Goal: Navigation & Orientation: Locate item on page

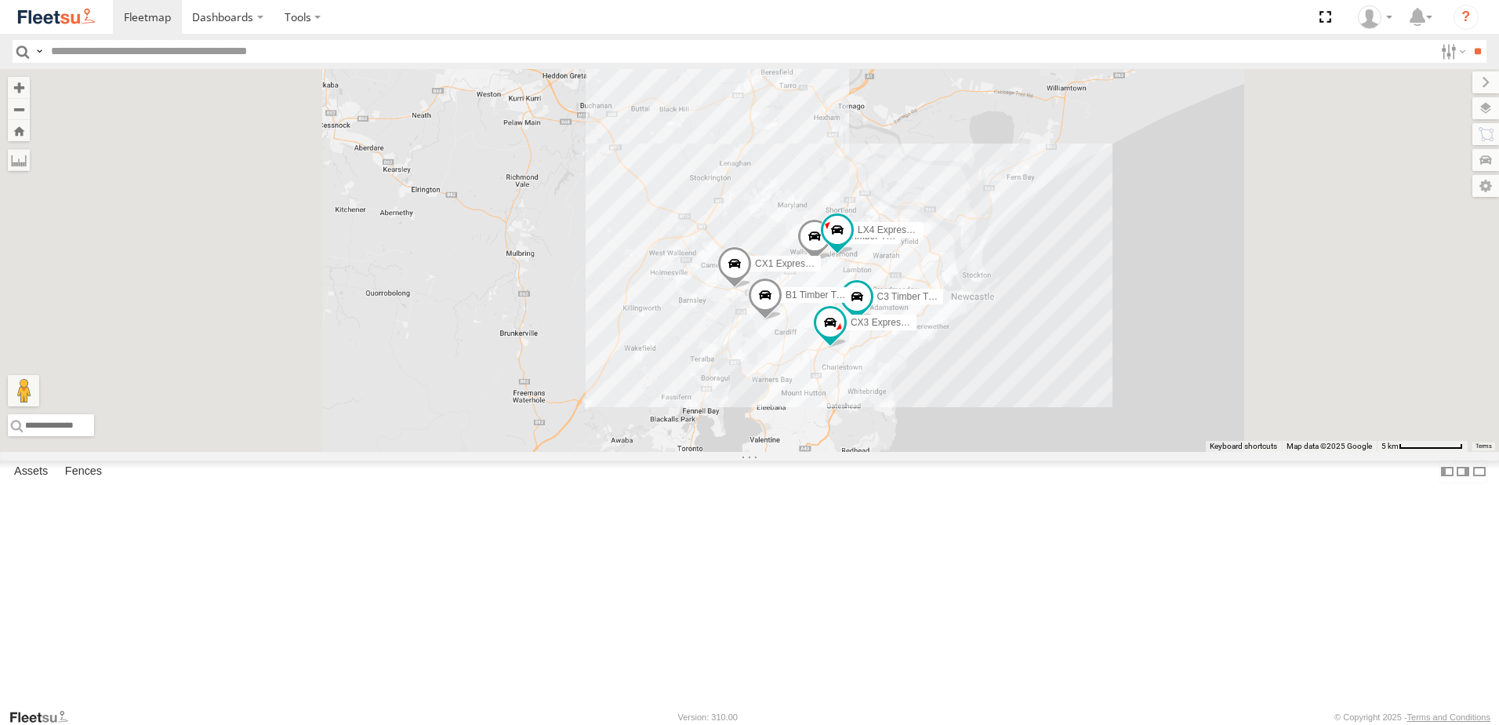
select select "**********"
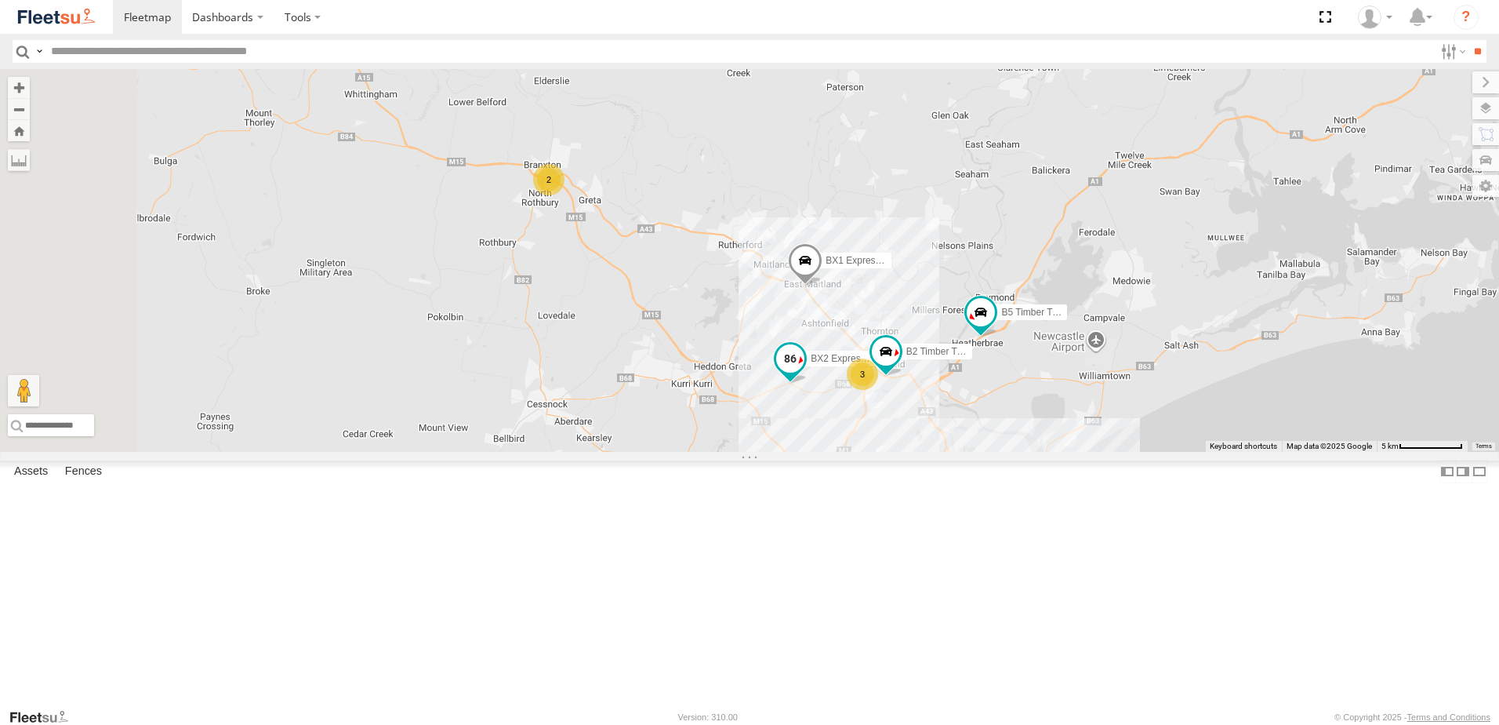
drag, startPoint x: 899, startPoint y: 253, endPoint x: 1021, endPoint y: 526, distance: 298.7
click at [808, 383] on span at bounding box center [790, 362] width 35 height 42
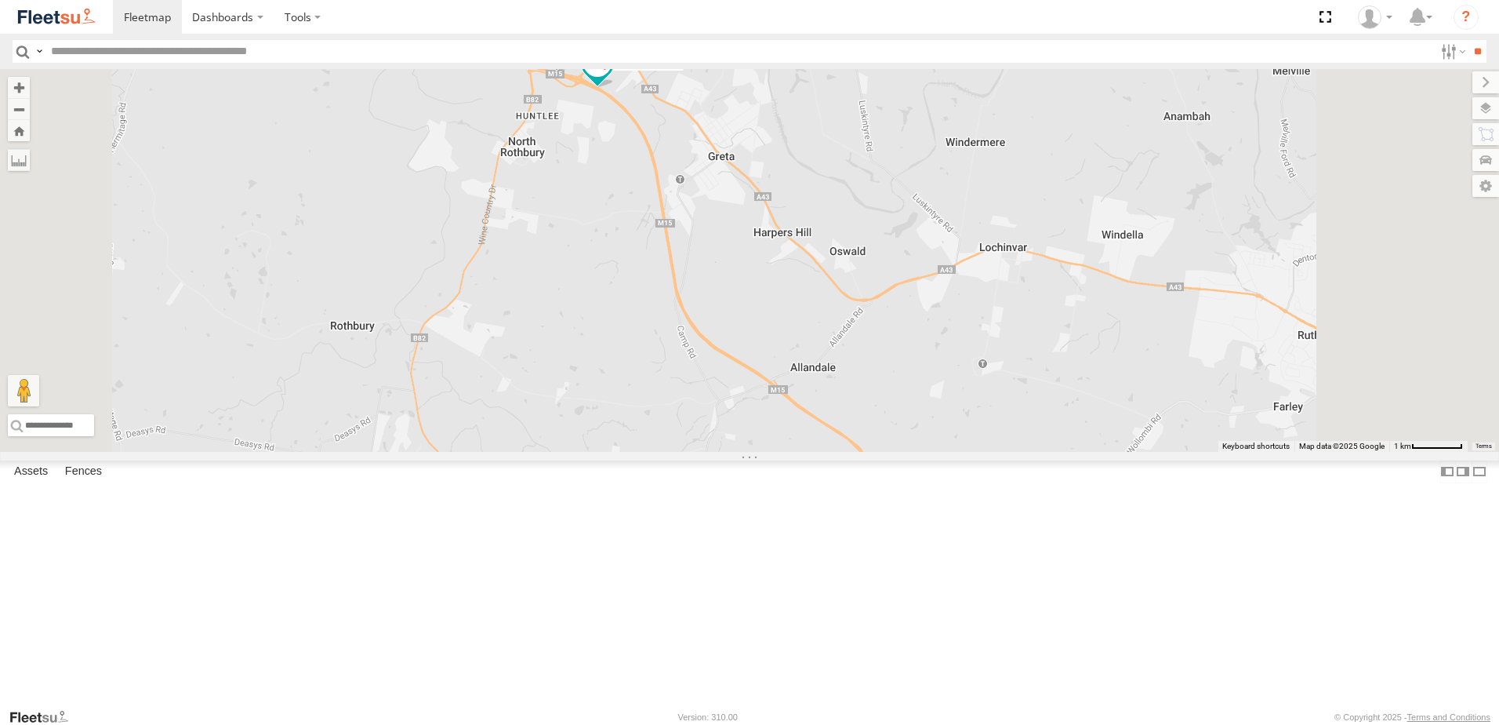
drag, startPoint x: 812, startPoint y: 397, endPoint x: 796, endPoint y: 314, distance: 84.0
click at [796, 314] on div "CX1 Express Ute BX1 Express Ute B2 Timber Truck B5 Timber Truck C4 Timber Truck…" at bounding box center [749, 260] width 1499 height 383
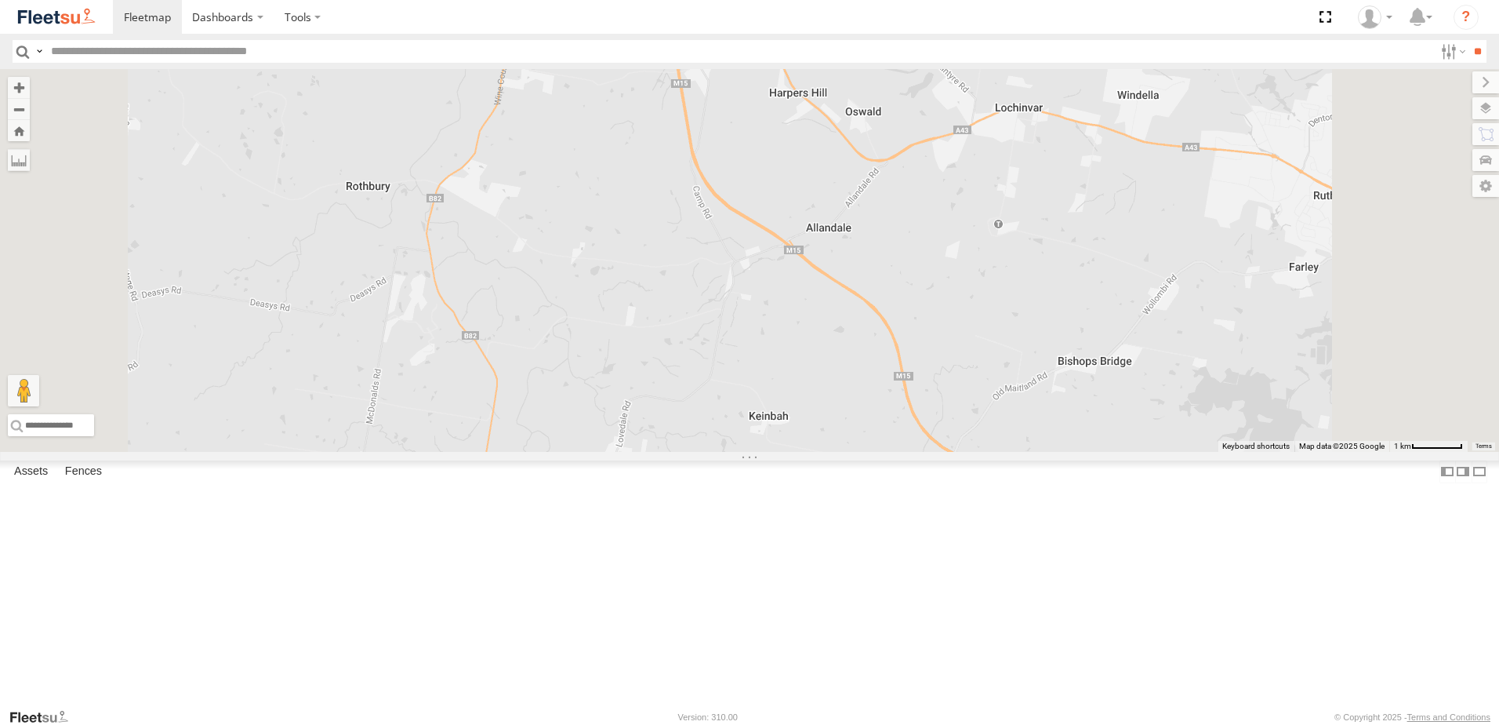
drag, startPoint x: 797, startPoint y: 390, endPoint x: 815, endPoint y: 208, distance: 183.5
click at [821, 224] on div "CX1 Express Ute BX1 Express Ute B2 Timber Truck B5 Timber Truck C4 Timber Truck…" at bounding box center [749, 260] width 1499 height 383
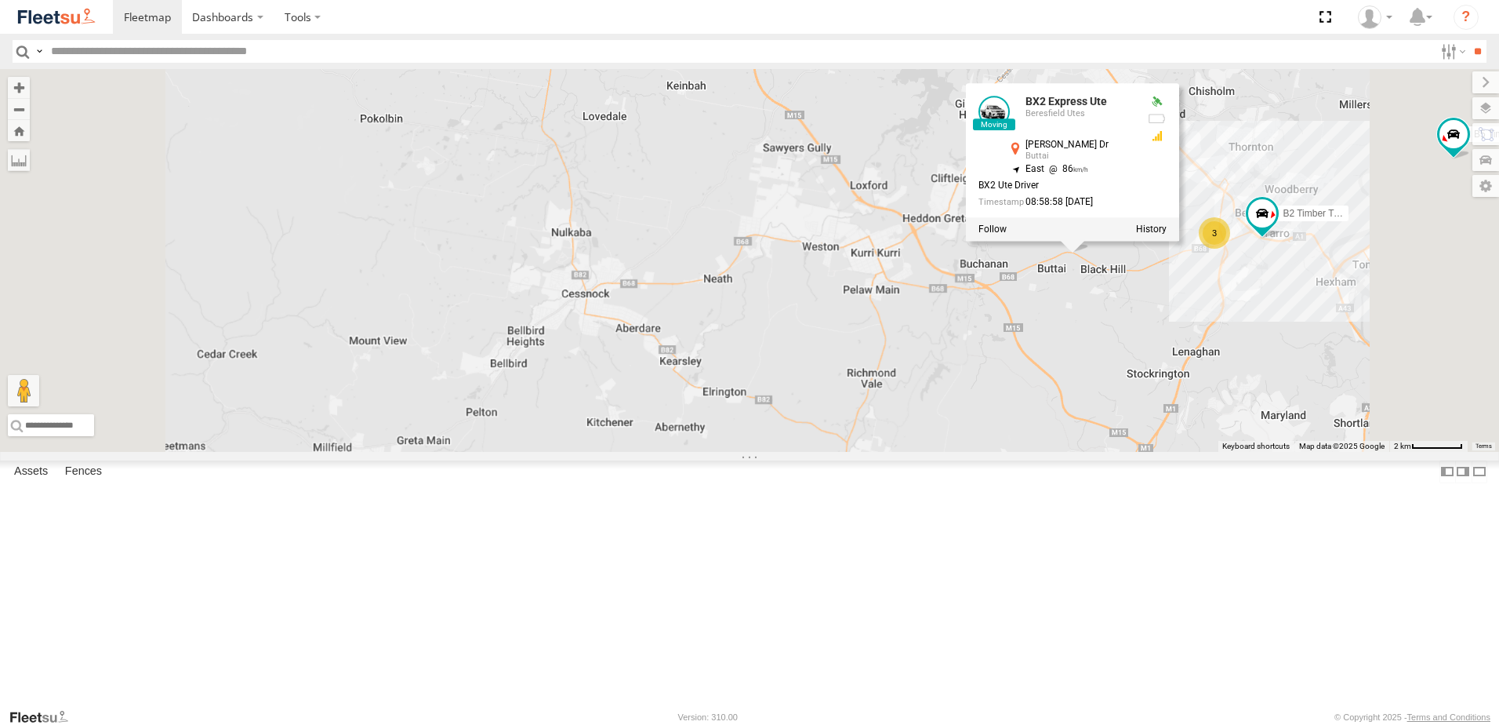
drag, startPoint x: 873, startPoint y: 476, endPoint x: 874, endPoint y: 303, distance: 172.5
click at [874, 303] on div "CX1 Express Ute BX1 Express Ute B2 Timber Truck B5 Timber Truck C4 Timber Truck…" at bounding box center [749, 260] width 1499 height 383
click at [873, 311] on div "CX1 Express Ute BX1 Express Ute B2 Timber Truck B5 Timber Truck C4 Timber Truck…" at bounding box center [749, 260] width 1499 height 383
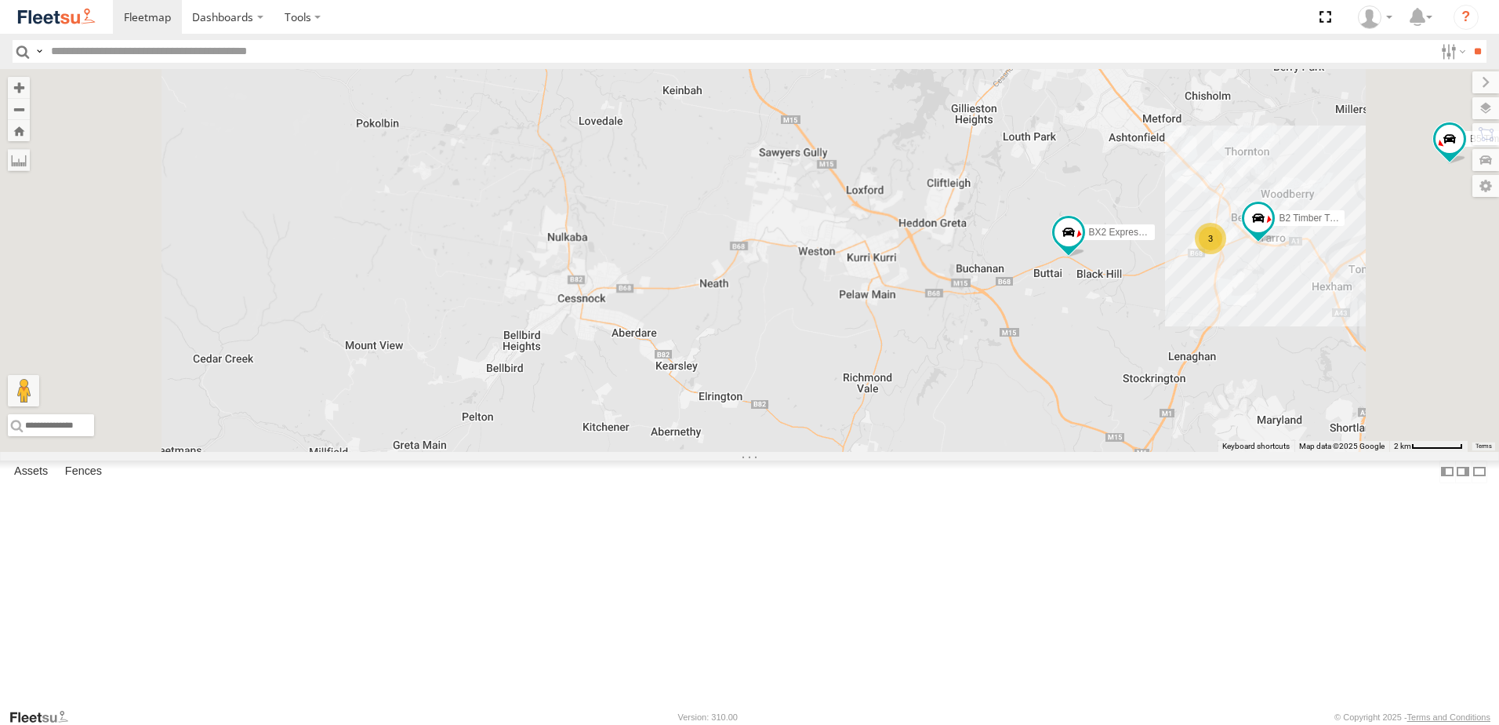
drag, startPoint x: 901, startPoint y: 318, endPoint x: 792, endPoint y: 391, distance: 131.6
click at [792, 392] on div "CX1 Express Ute BX1 Express Ute B2 Timber Truck B5 Timber Truck C4 Timber Truck…" at bounding box center [749, 260] width 1499 height 383
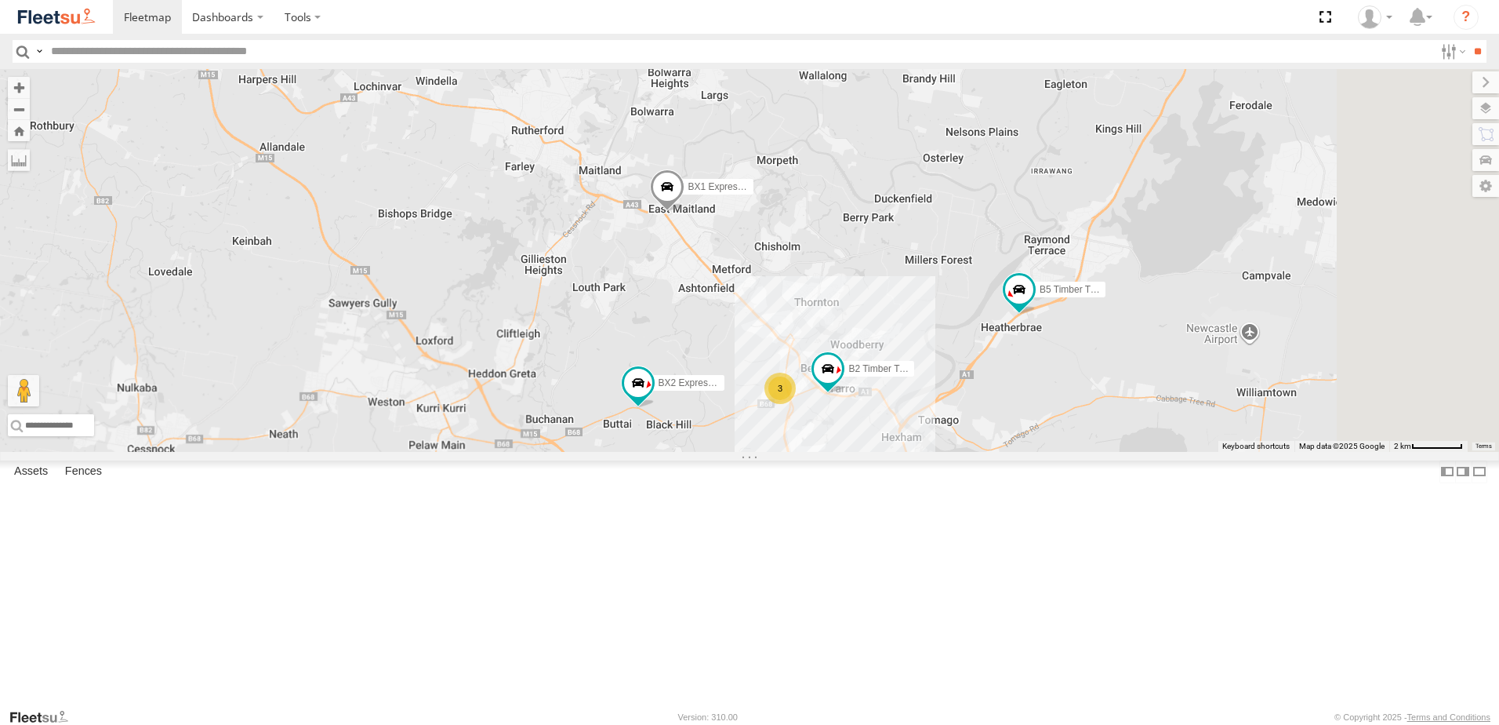
drag, startPoint x: 1333, startPoint y: 376, endPoint x: 1030, endPoint y: 369, distance: 303.5
click at [1030, 369] on div "CX1 Express Ute BX1 Express Ute B2 Timber Truck B5 Timber Truck C4 Timber Truck…" at bounding box center [749, 260] width 1499 height 383
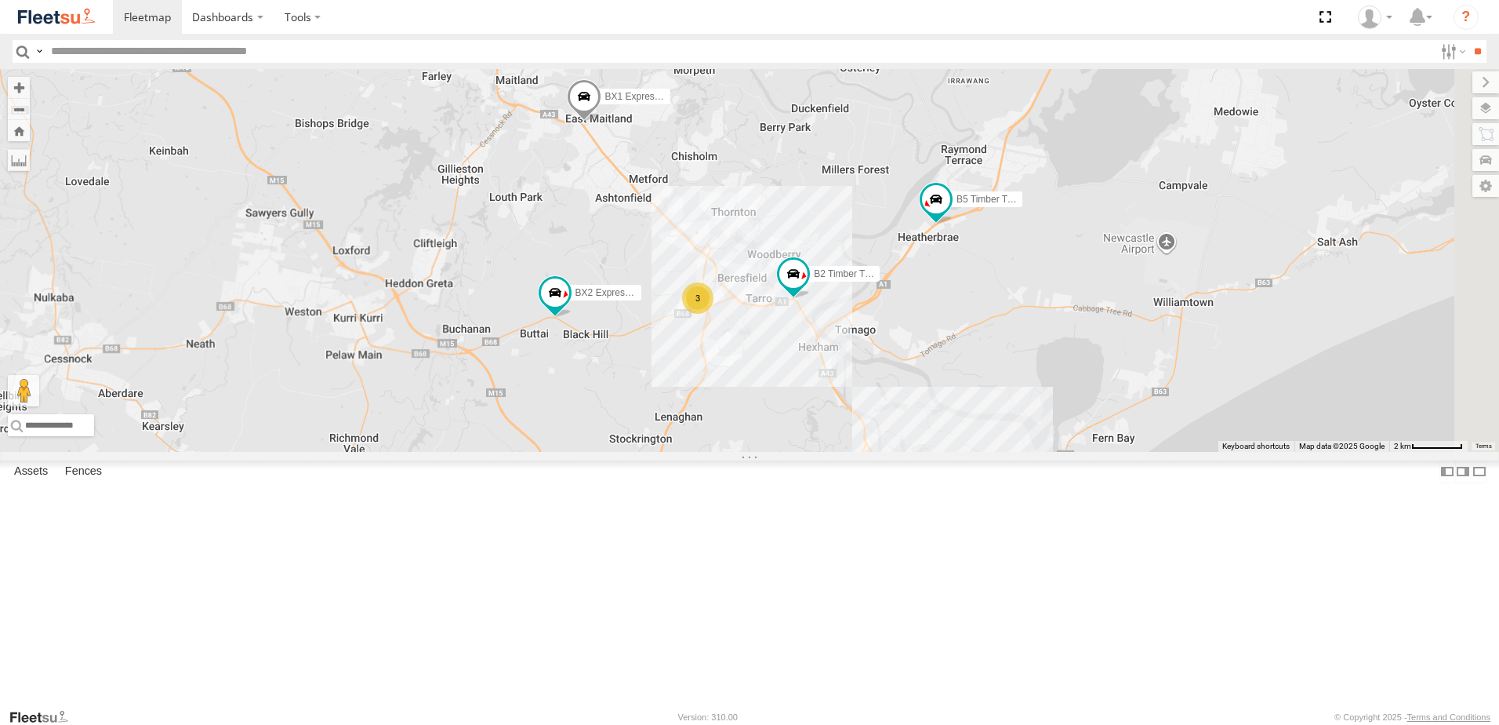
drag, startPoint x: 1008, startPoint y: 443, endPoint x: 1038, endPoint y: 369, distance: 80.5
click at [1038, 369] on div "CX1 Express Ute BX1 Express Ute B2 Timber Truck B5 Timber Truck C4 Timber Truck…" at bounding box center [749, 260] width 1499 height 383
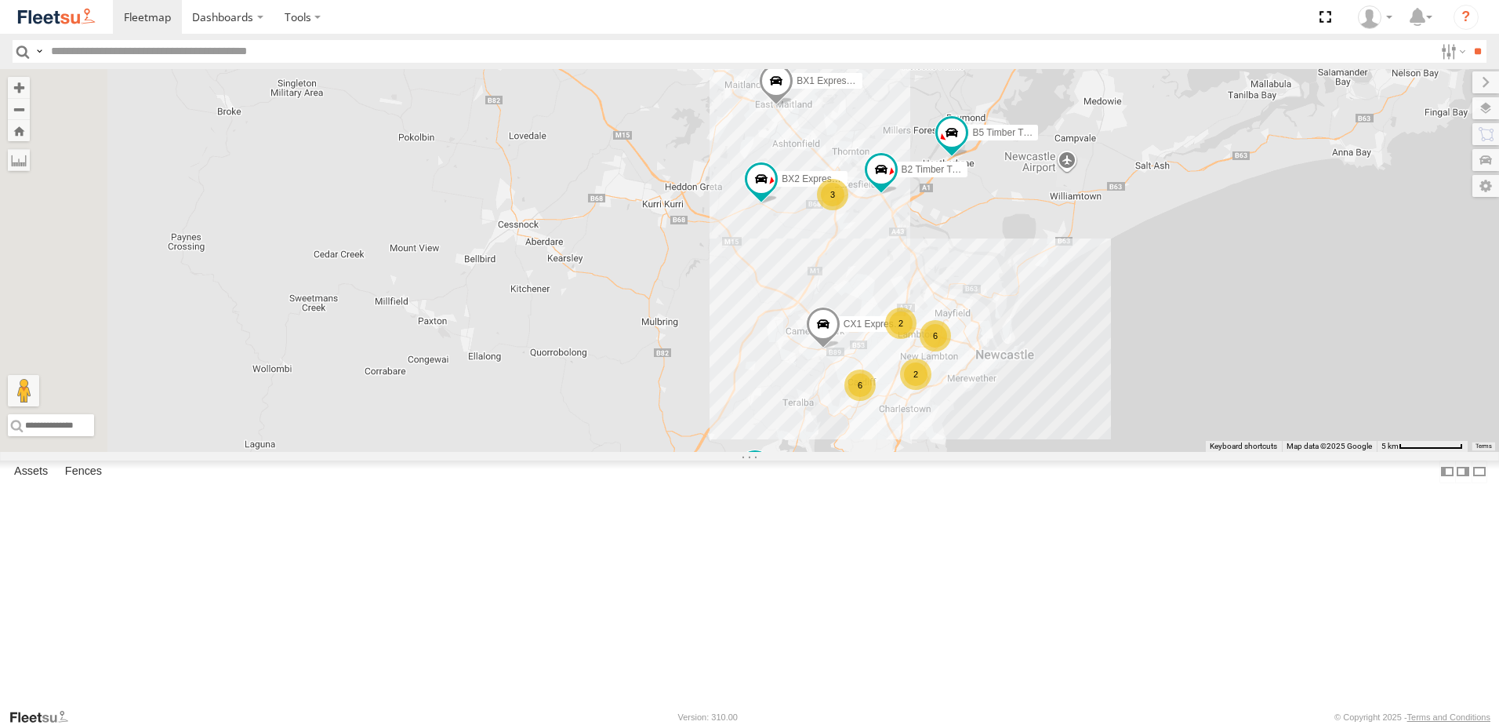
drag, startPoint x: 821, startPoint y: 529, endPoint x: 921, endPoint y: 441, distance: 133.9
click at [920, 441] on div "CX1 Express Ute BX1 Express Ute B2 Timber Truck B5 Timber Truck C4 Timber Truck…" at bounding box center [749, 260] width 1499 height 383
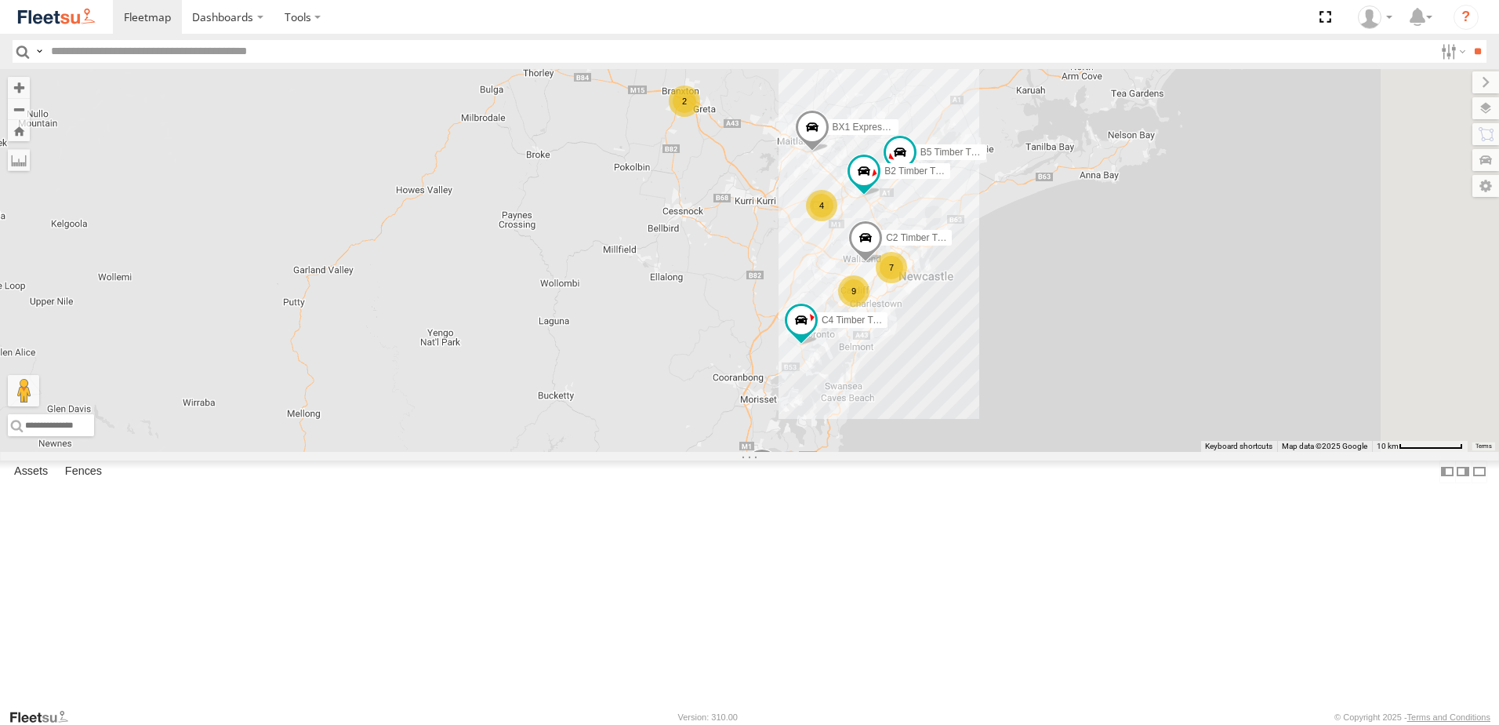
drag, startPoint x: 1298, startPoint y: 332, endPoint x: 1187, endPoint y: 336, distance: 110.6
click at [1187, 337] on div "BX1 Express Ute B2 Timber Truck B5 Timber Truck C4 Timber Truck C2 Timber Truck…" at bounding box center [749, 260] width 1499 height 383
click at [1184, 343] on div "BX1 Express Ute B2 Timber Truck B5 Timber Truck C4 Timber Truck C2 Timber Truck…" at bounding box center [749, 260] width 1499 height 383
